Goal: Task Accomplishment & Management: Manage account settings

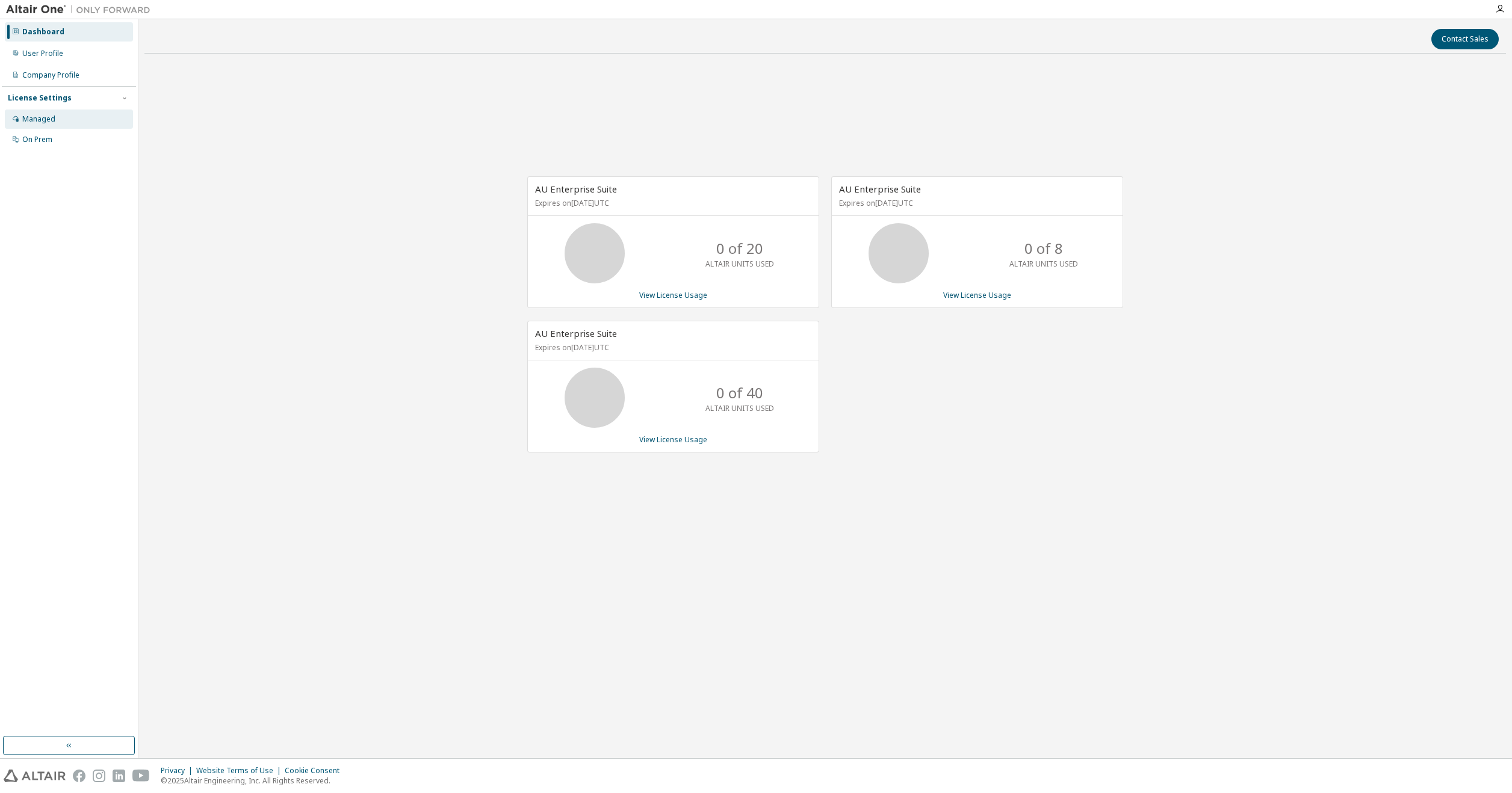
click at [54, 116] on div "Managed" at bounding box center [39, 119] width 33 height 10
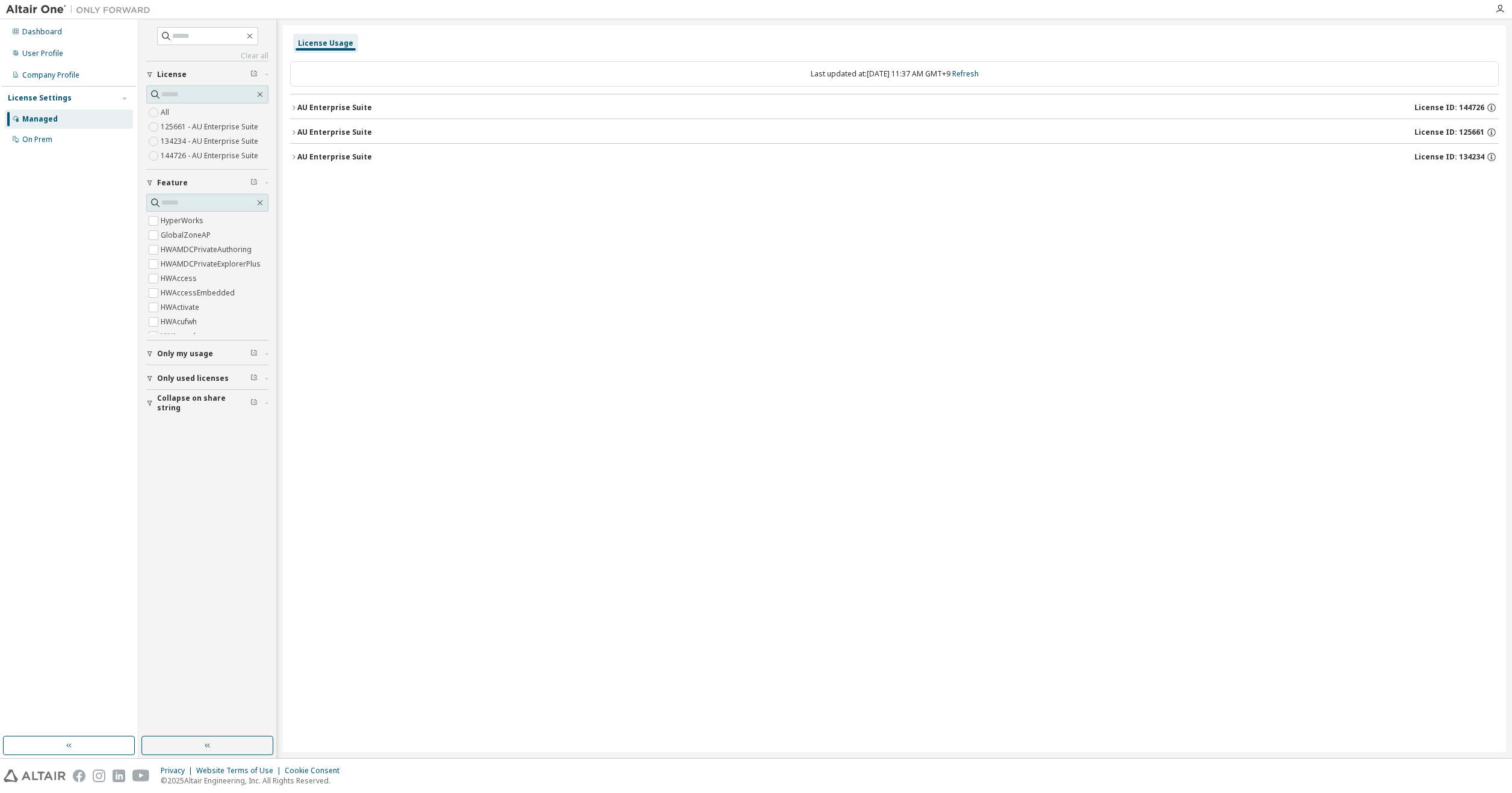
click at [367, 107] on div "AU Enterprise Suite" at bounding box center [335, 108] width 74 height 10
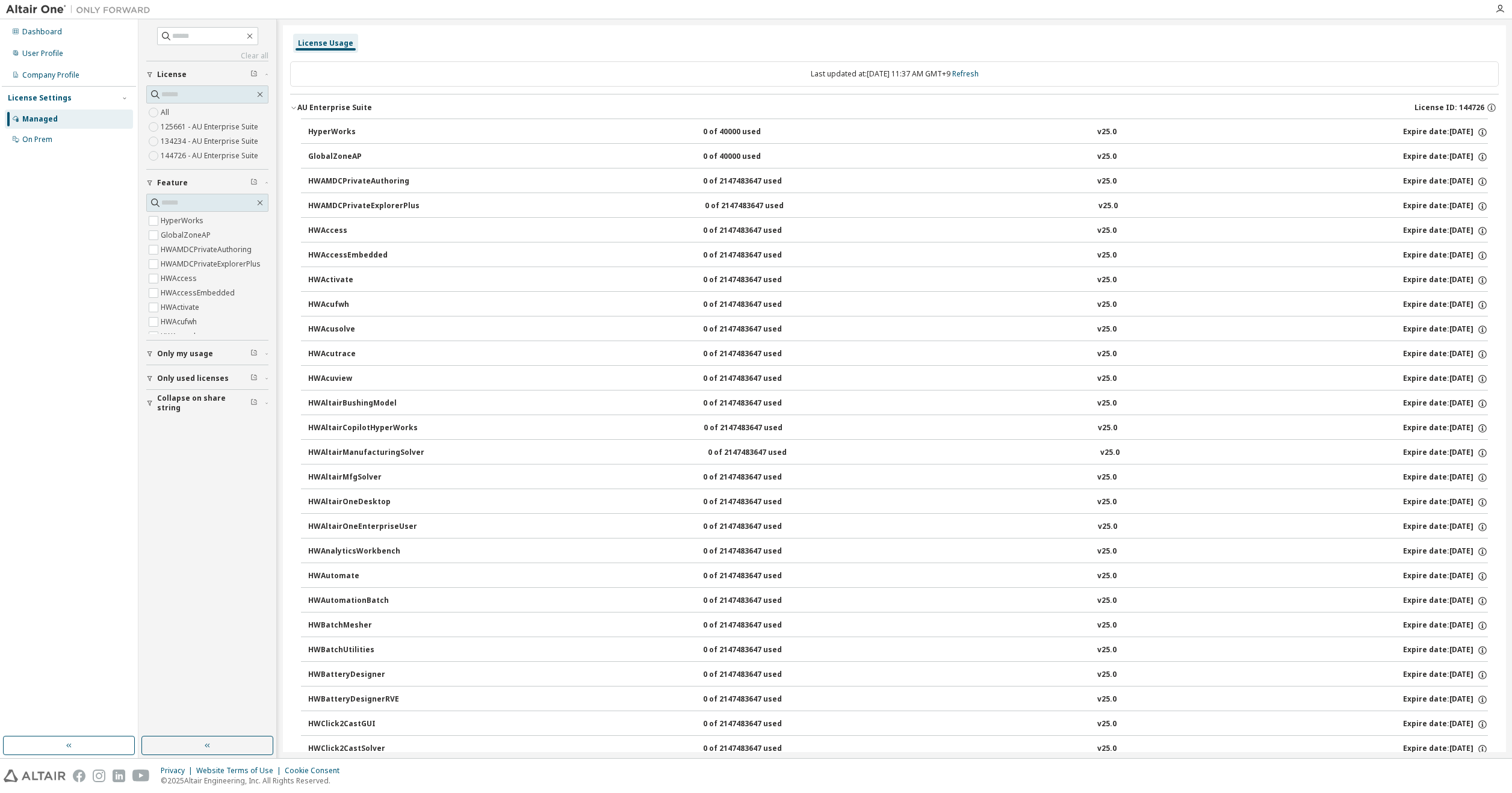
click at [380, 108] on div "AU Enterprise Suite License ID: 144726" at bounding box center [898, 107] width 1202 height 11
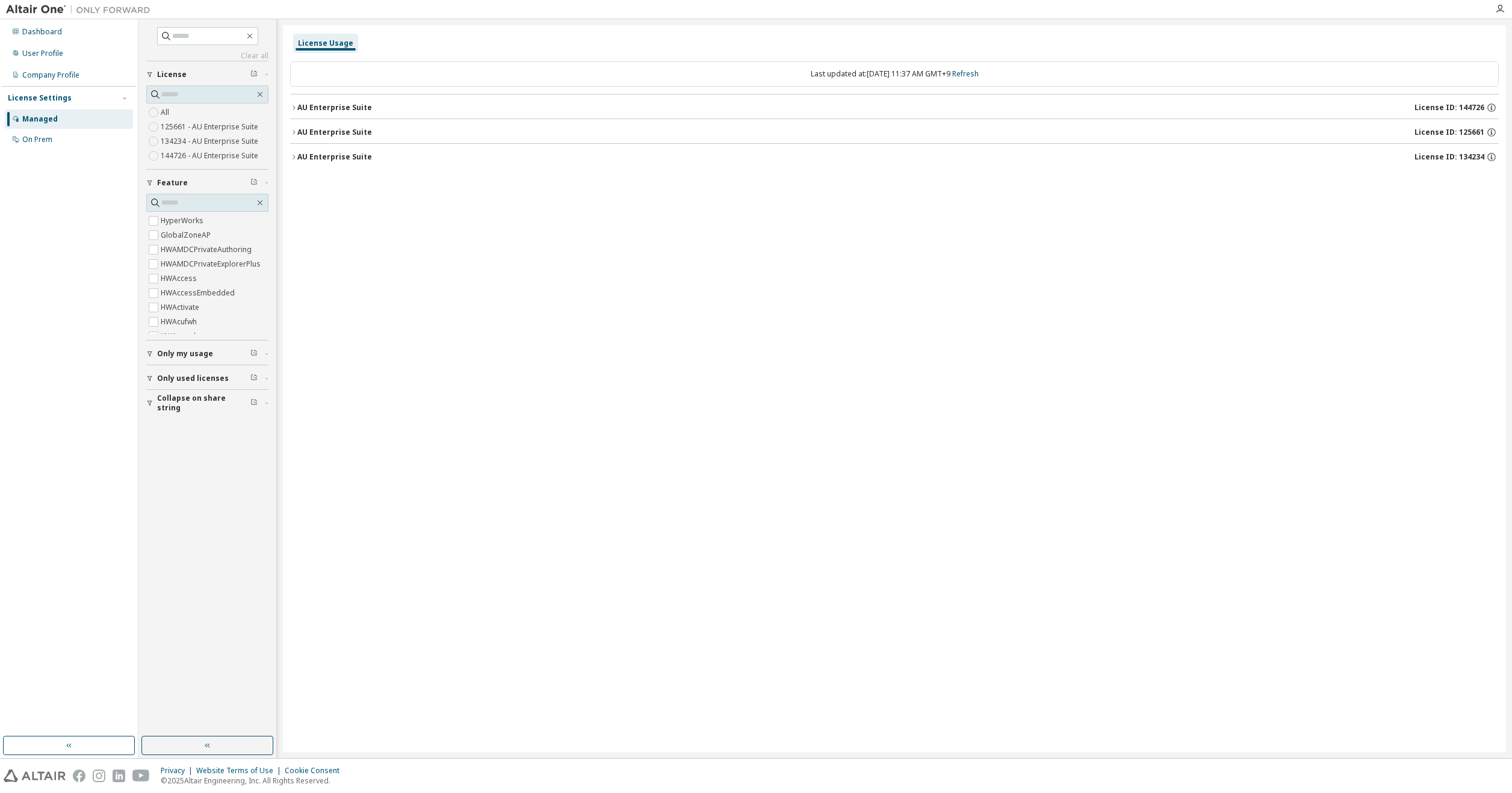
click at [330, 47] on div "License Usage" at bounding box center [326, 44] width 55 height 10
click at [332, 45] on div "License Usage" at bounding box center [326, 44] width 55 height 10
click at [49, 95] on div "License Settings" at bounding box center [39, 98] width 64 height 10
click at [53, 98] on div "License Settings" at bounding box center [39, 98] width 64 height 10
click at [47, 138] on div "On Prem" at bounding box center [37, 140] width 30 height 10
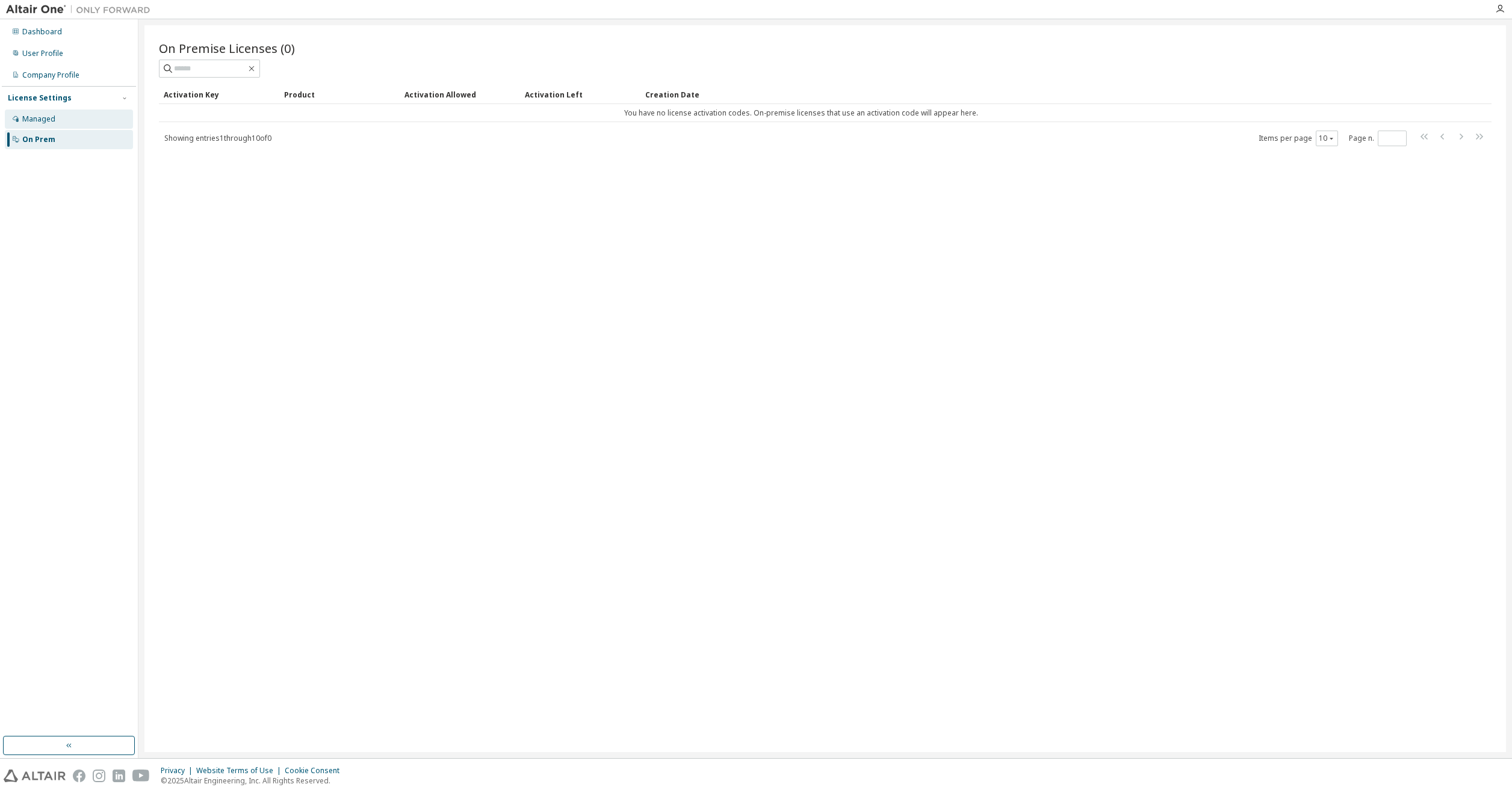
click at [35, 116] on div "Managed" at bounding box center [39, 119] width 33 height 10
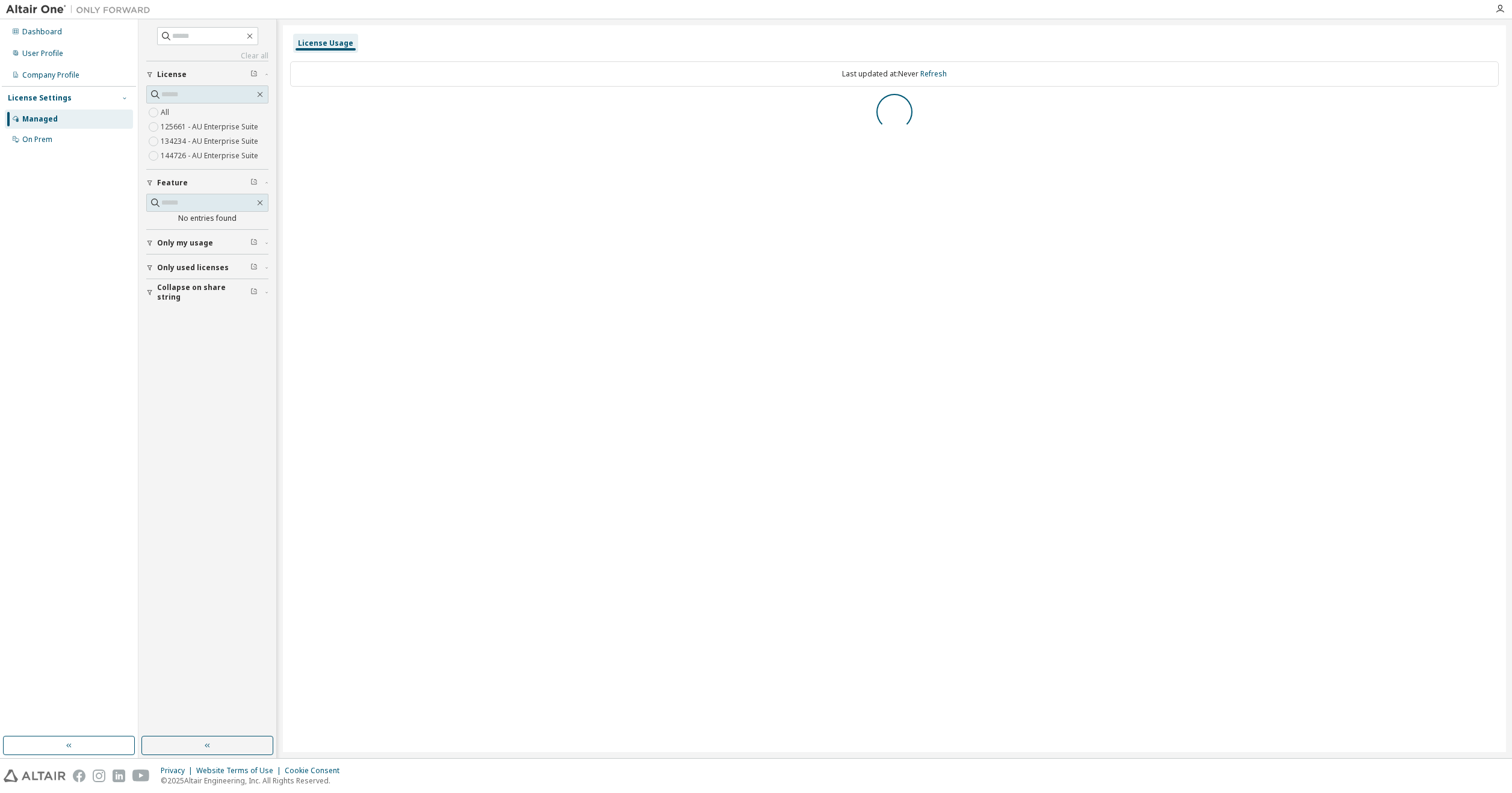
click at [123, 98] on icon "button" at bounding box center [124, 98] width 7 height 7
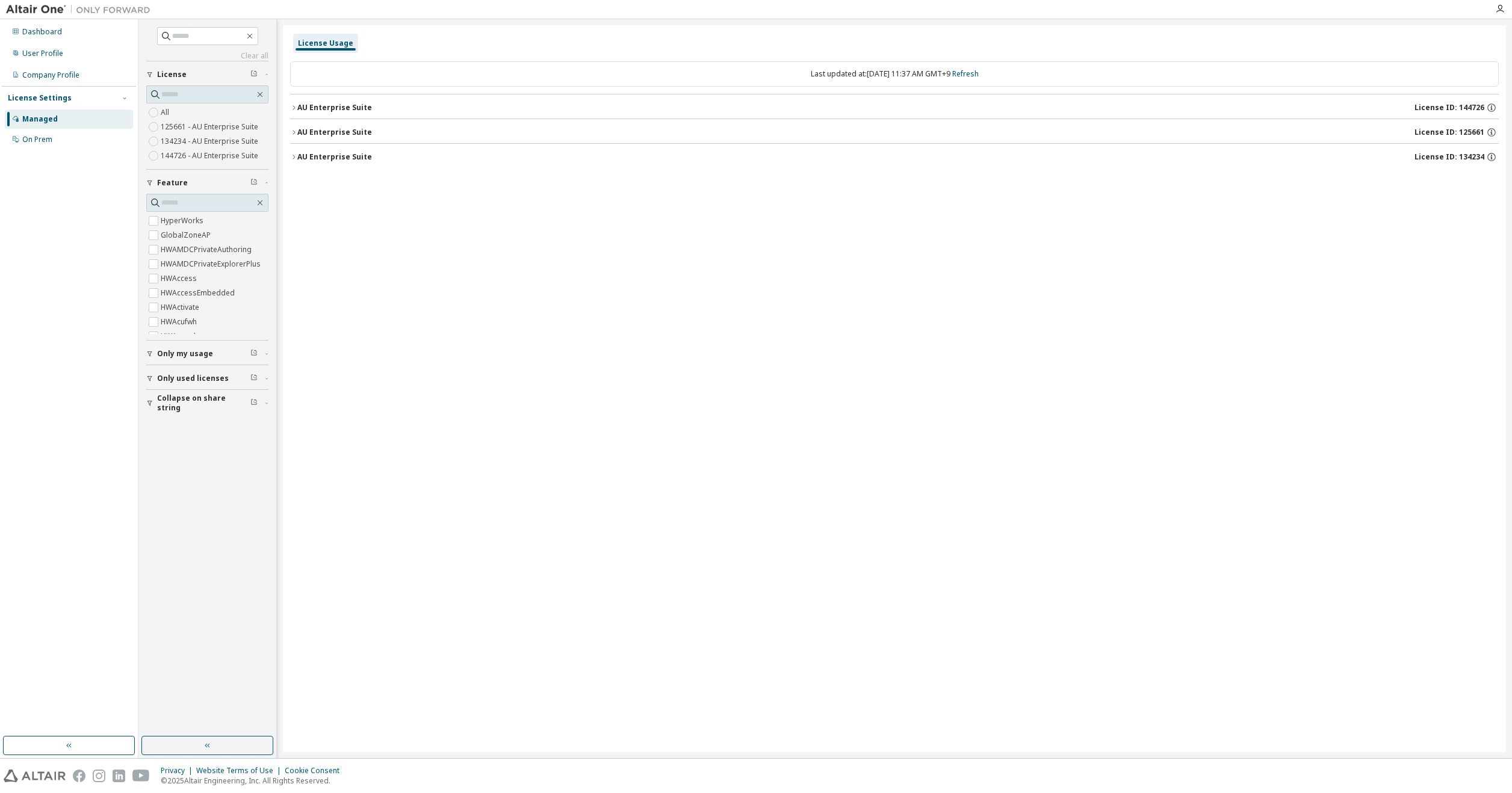
click at [1448, 111] on span "License ID: 144726" at bounding box center [1450, 108] width 69 height 10
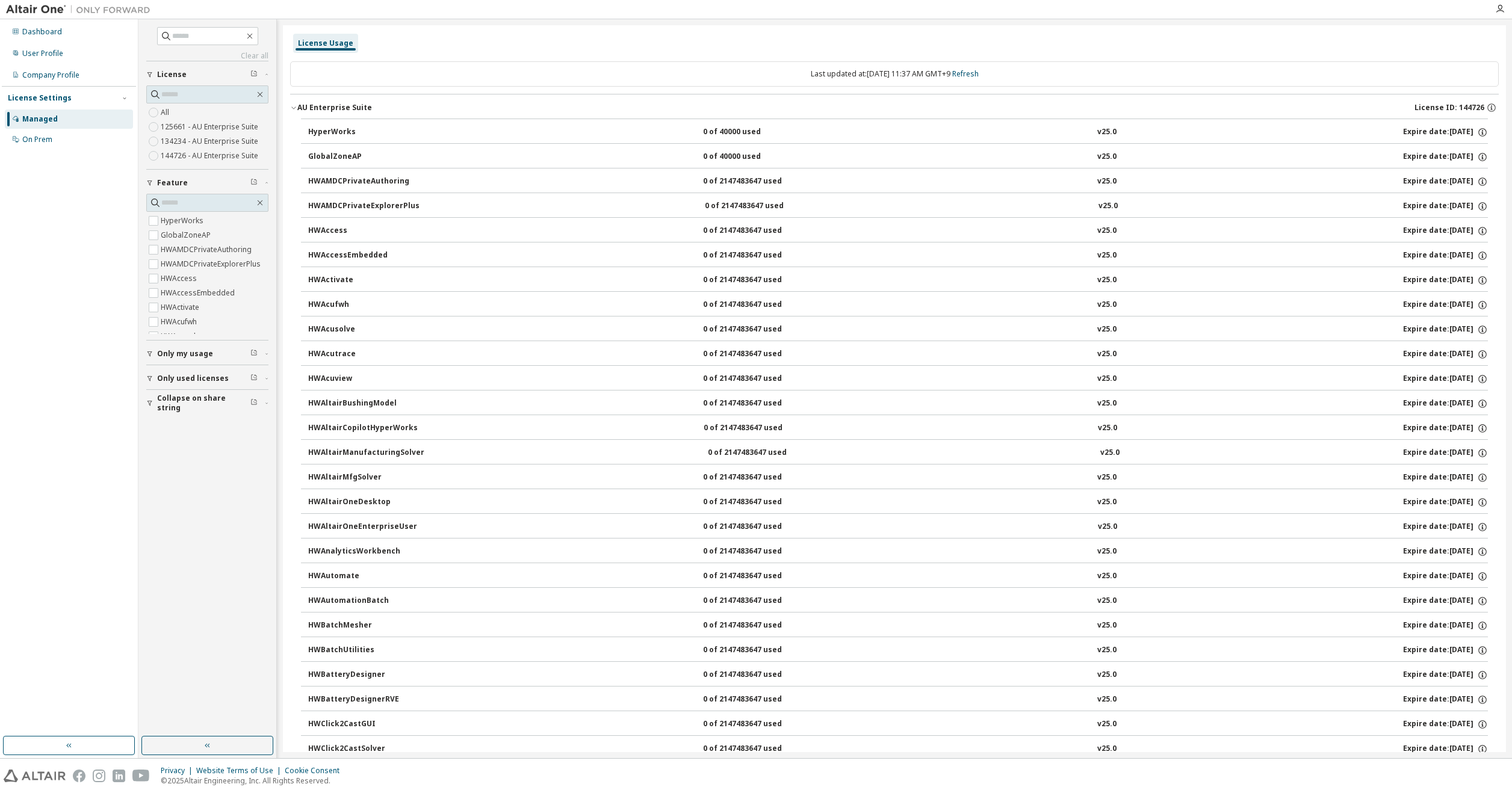
click at [1343, 108] on div "AU Enterprise Suite License ID: 144726" at bounding box center [898, 107] width 1202 height 11
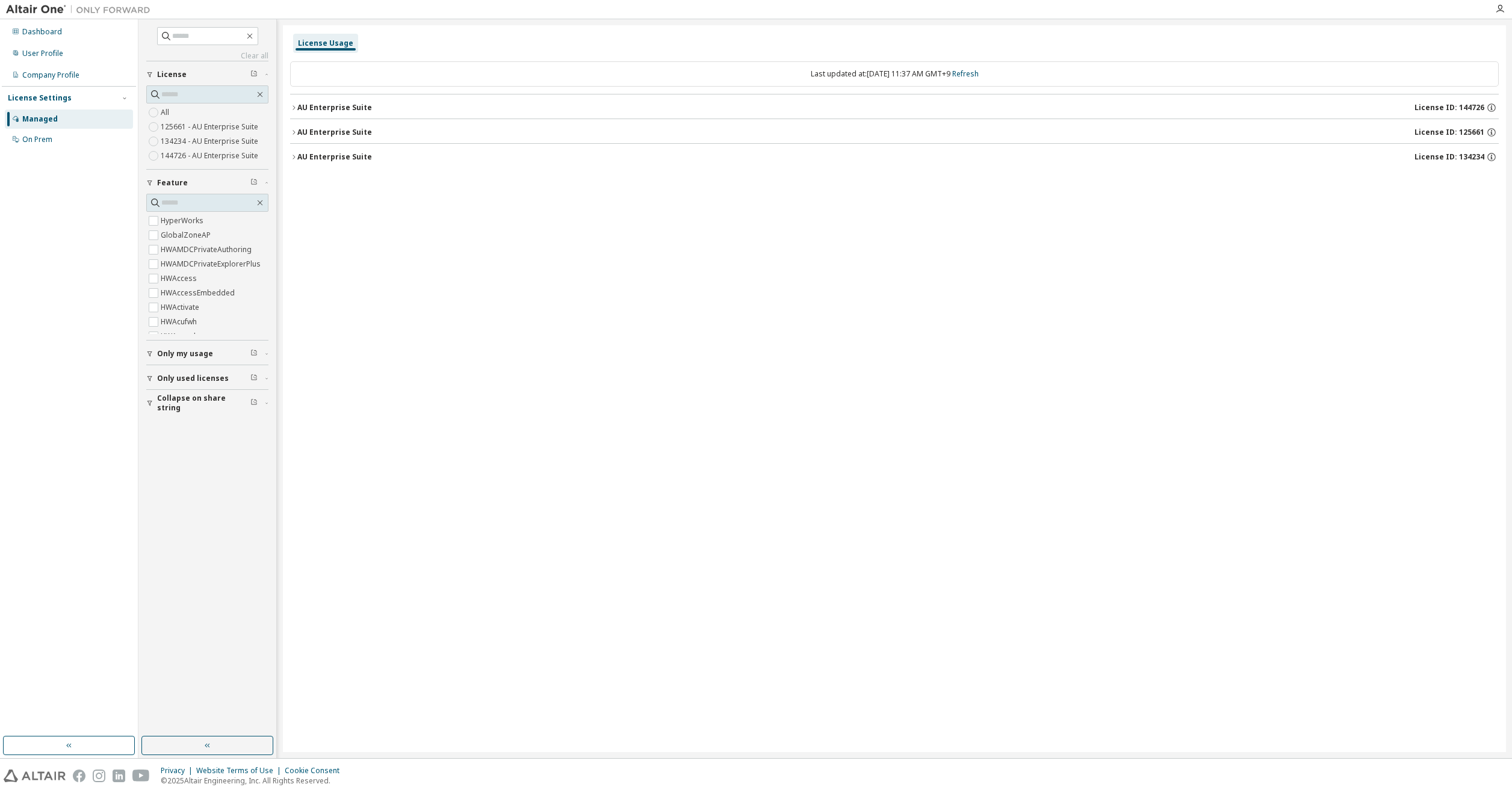
click at [1341, 105] on div "AU Enterprise Suite License ID: 144726" at bounding box center [898, 107] width 1202 height 11
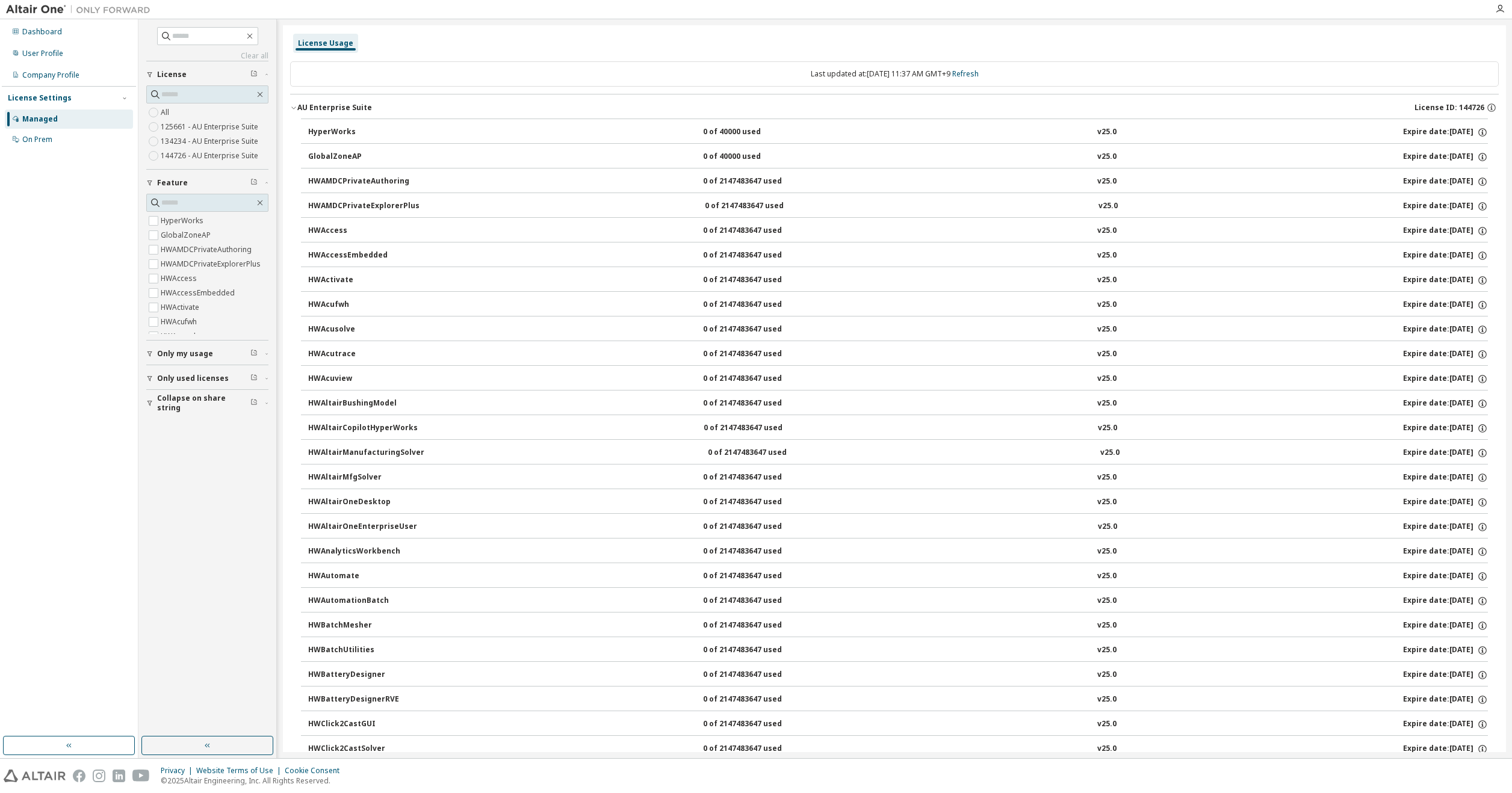
click at [191, 352] on span "Only my usage" at bounding box center [185, 354] width 56 height 10
click at [183, 412] on span "Only used licenses" at bounding box center [193, 413] width 72 height 10
click at [46, 34] on div "Dashboard" at bounding box center [42, 32] width 40 height 10
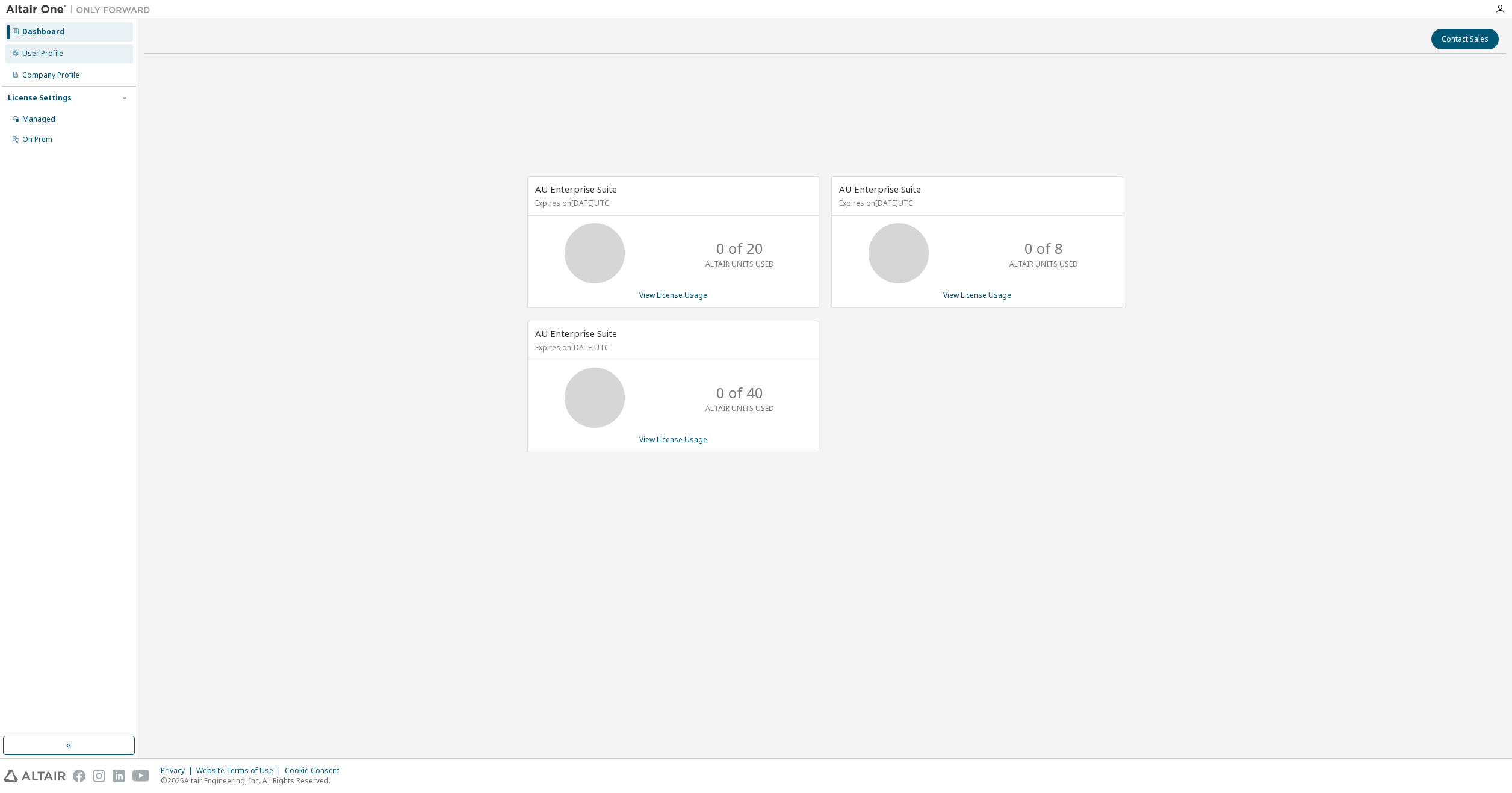
click at [44, 59] on div "User Profile" at bounding box center [69, 53] width 128 height 19
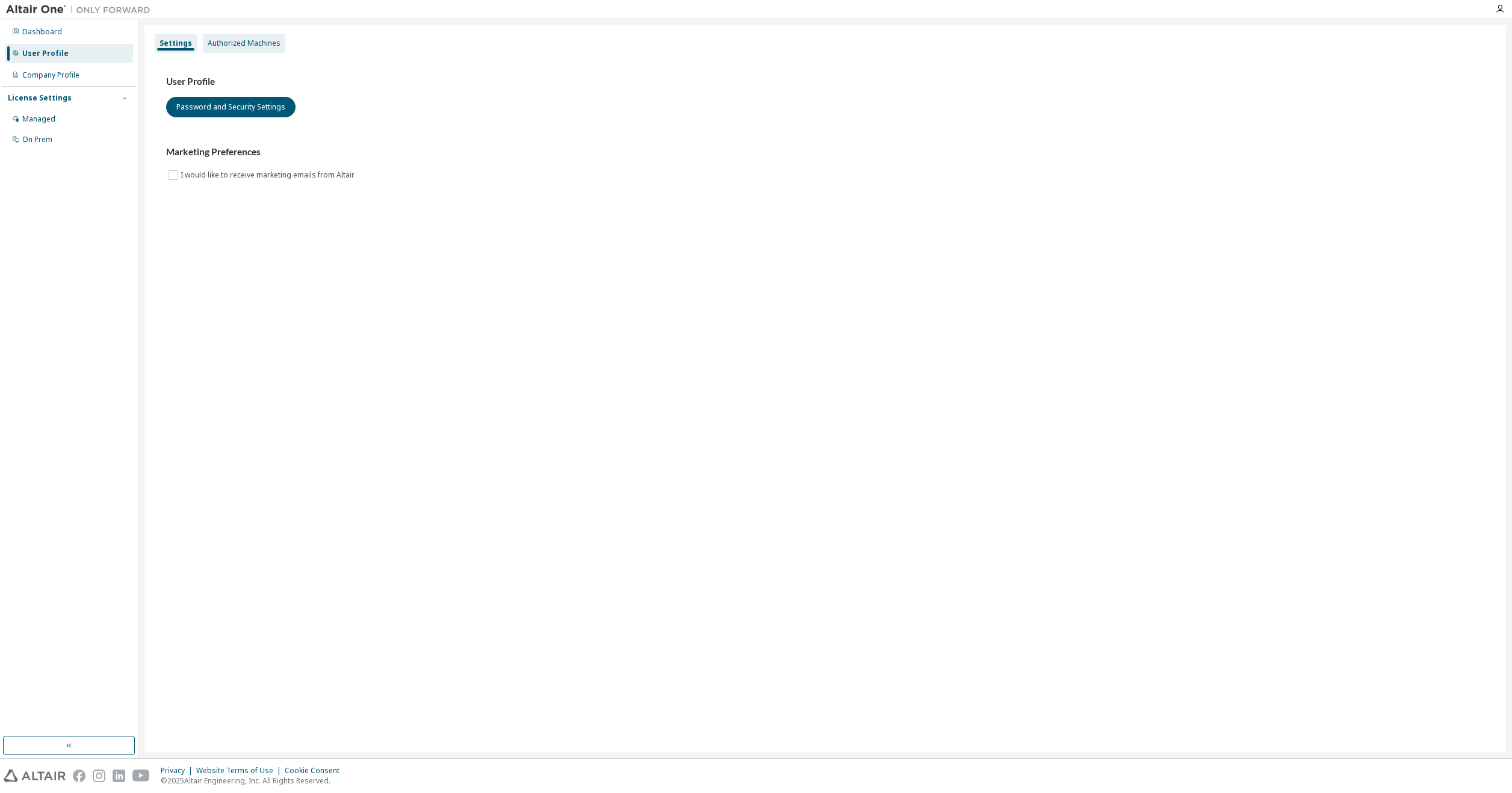
click at [234, 43] on div "Authorized Machines" at bounding box center [244, 44] width 73 height 10
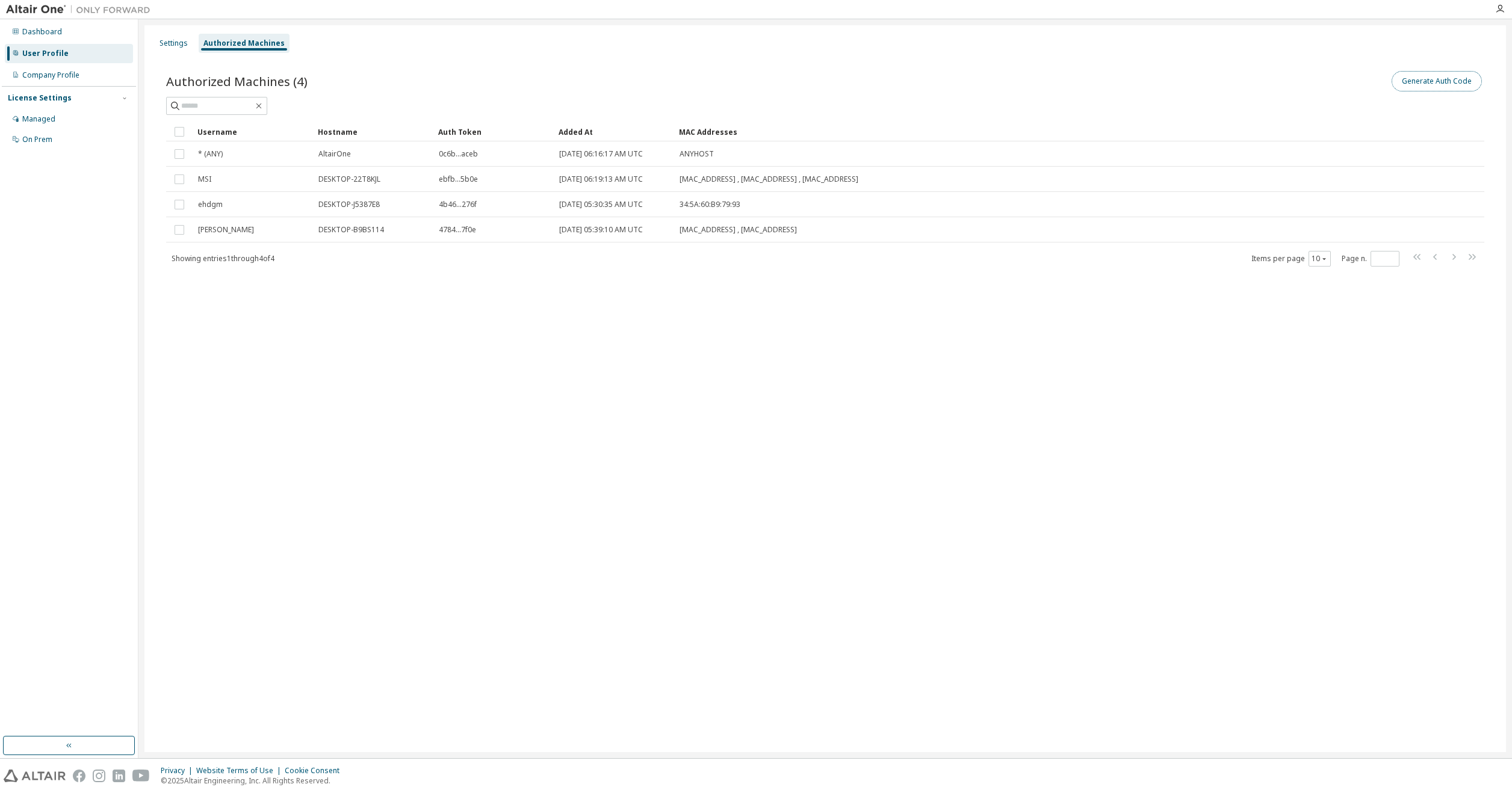
click at [1424, 89] on button "Generate Auth Code" at bounding box center [1437, 81] width 91 height 20
